Goal: Task Accomplishment & Management: Complete application form

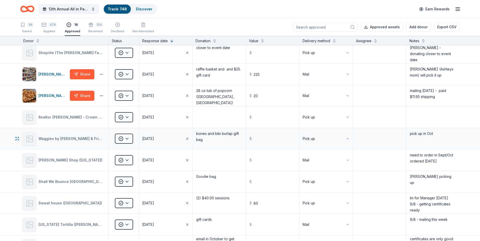
scroll to position [76, 0]
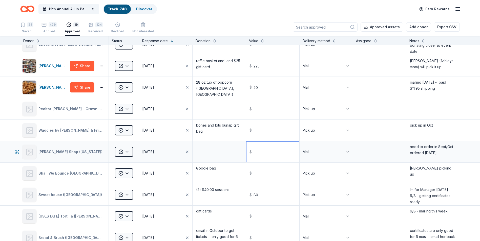
click at [267, 151] on input "text" at bounding box center [272, 152] width 52 height 20
type input "150.00"
click at [199, 146] on textarea at bounding box center [219, 152] width 52 height 20
type textarea "Choco/Gummy Bear Tier - $65 and Tackle box of old time candy $85"
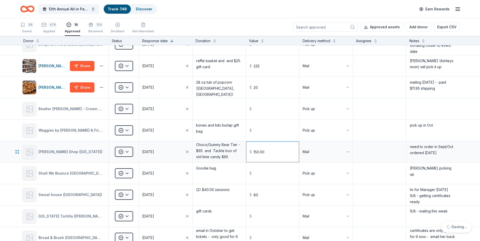
click at [284, 149] on input "150.00" at bounding box center [272, 152] width 52 height 20
click at [128, 153] on html "12th Annual All in Paddle Raffle Track · 748 Discover Earn Rewards 36 Saved 479…" at bounding box center [240, 120] width 480 height 241
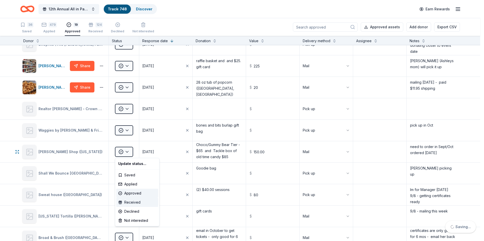
click at [129, 203] on div "Received" at bounding box center [137, 202] width 42 height 9
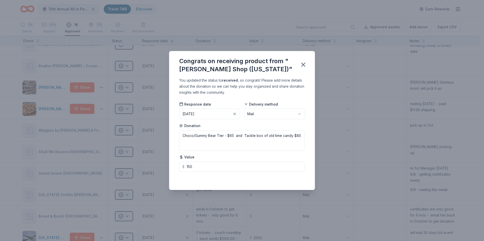
click at [219, 114] on button "[DATE]" at bounding box center [209, 114] width 61 height 11
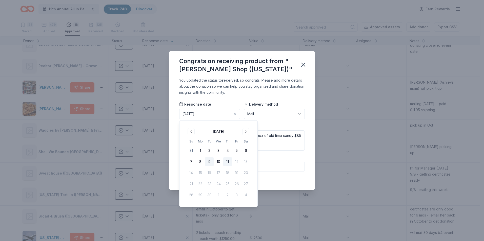
click at [209, 161] on button "9" at bounding box center [209, 161] width 9 height 9
click at [304, 65] on icon "button" at bounding box center [303, 64] width 7 height 7
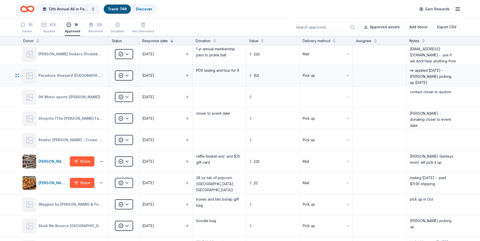
scroll to position [0, 0]
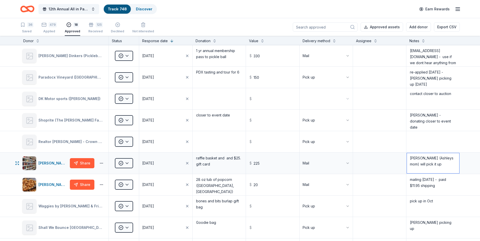
drag, startPoint x: 443, startPoint y: 158, endPoint x: 404, endPoint y: 160, distance: 39.5
click at [407, 160] on textarea "[PERSON_NAME] (Ashleys mom) will pick it up" at bounding box center [433, 163] width 52 height 20
type textarea "[PERSON_NAME] - will pick it up"
